Goal: Check status: Check status

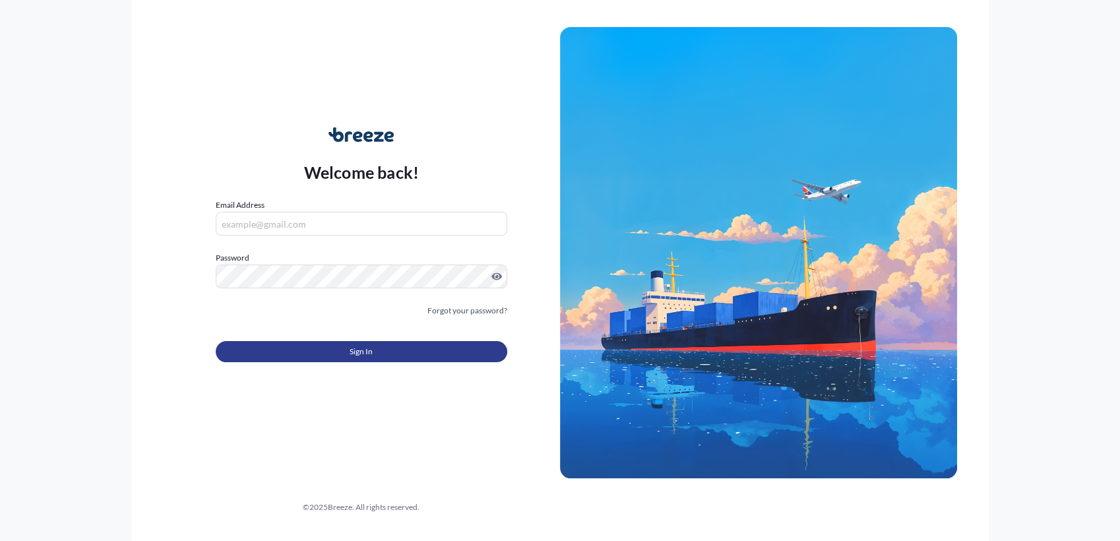
type input "[PERSON_NAME][EMAIL_ADDRESS][DOMAIN_NAME]"
click at [428, 356] on button "Sign In" at bounding box center [362, 351] width 292 height 21
click at [338, 341] on button "Sign In" at bounding box center [362, 351] width 292 height 21
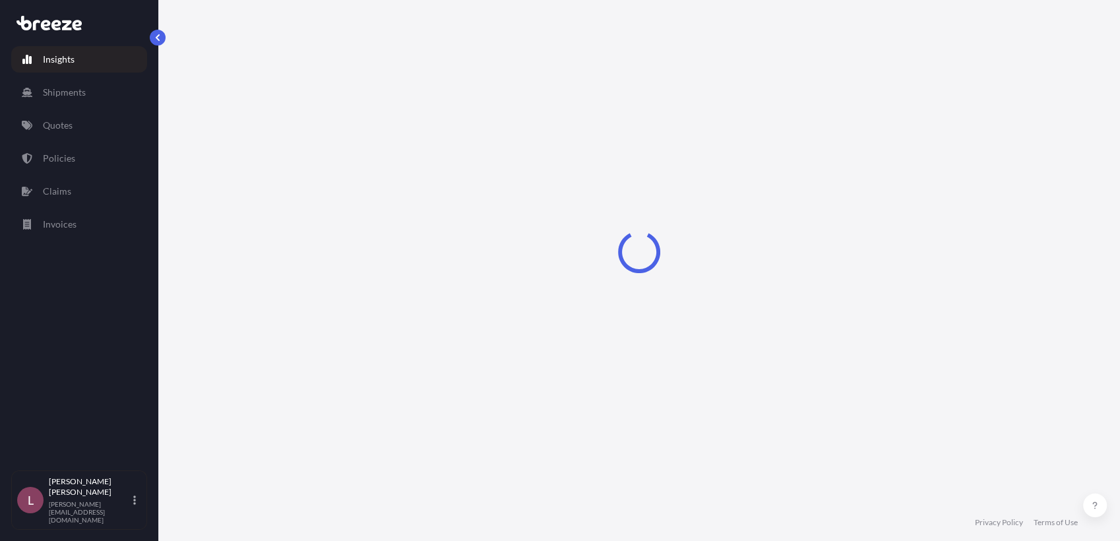
select select "2025"
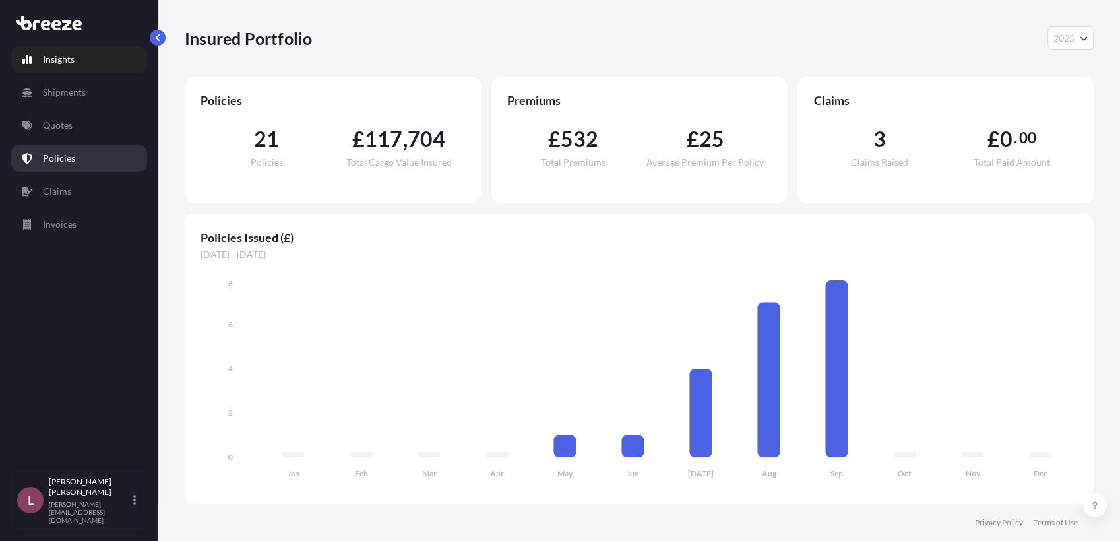
click at [83, 154] on link "Policies" at bounding box center [79, 158] width 136 height 26
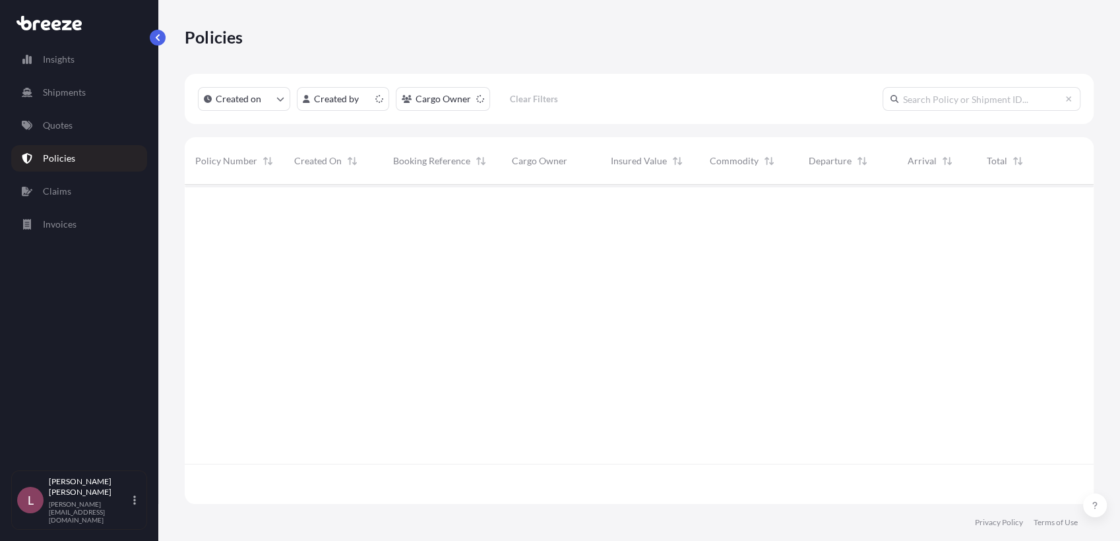
scroll to position [315, 897]
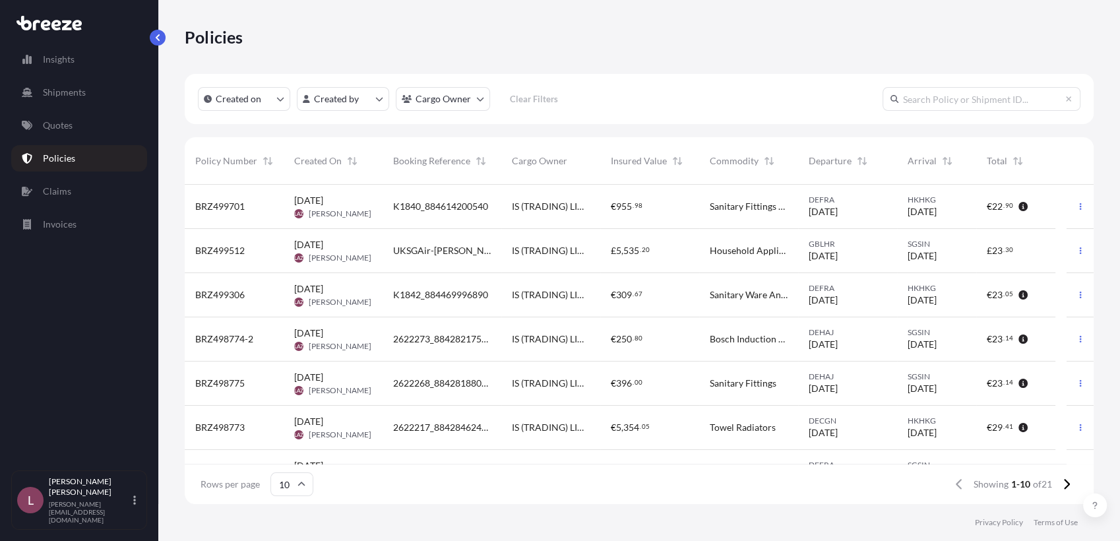
click at [475, 210] on span "K1840_884614200540" at bounding box center [440, 206] width 95 height 13
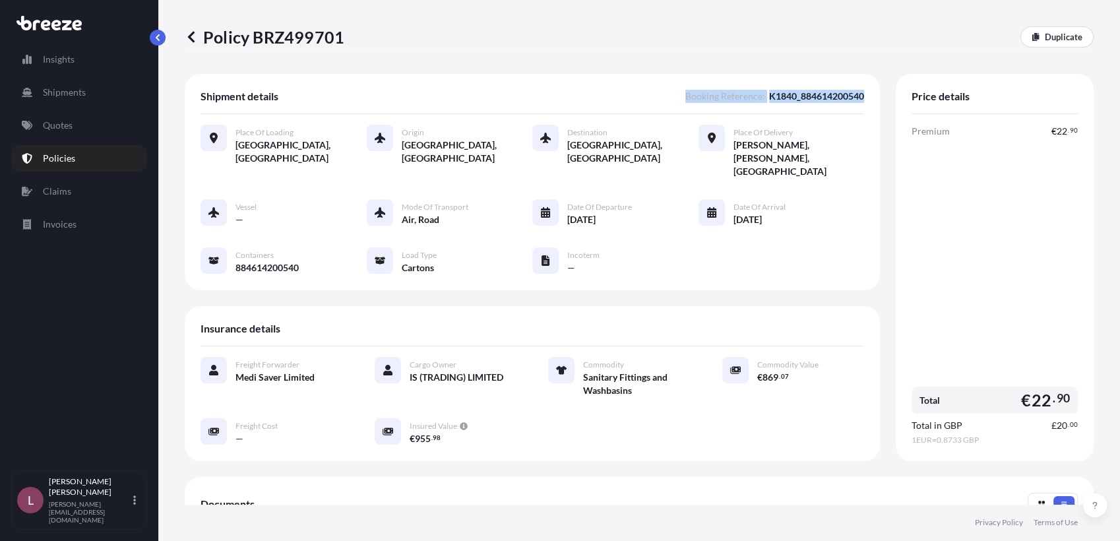
drag, startPoint x: 670, startPoint y: 96, endPoint x: 857, endPoint y: 106, distance: 186.3
click at [857, 106] on div "Shipment details Booking Reference : K1840_884614200540 Place of Loading [GEOGR…" at bounding box center [532, 182] width 695 height 216
copy span "Booking Reference : K1840_884614200540"
drag, startPoint x: 319, startPoint y: 249, endPoint x: 238, endPoint y: 243, distance: 81.4
click at [238, 243] on div "Vessel — Mode of Transport Air, Road Date of Departure [DATE] Date of Arrival […" at bounding box center [533, 236] width 664 height 75
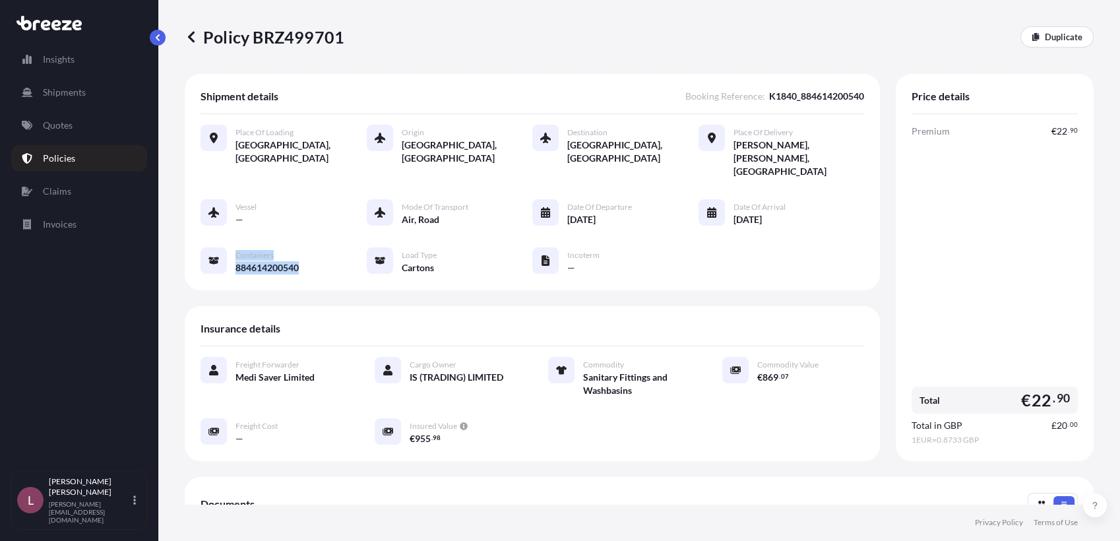
copy div "Containers 884614200540"
click at [699, 164] on div "Place of Delivery [PERSON_NAME], [PERSON_NAME], [GEOGRAPHIC_DATA]" at bounding box center [782, 151] width 166 height 53
